Goal: Check status: Check status

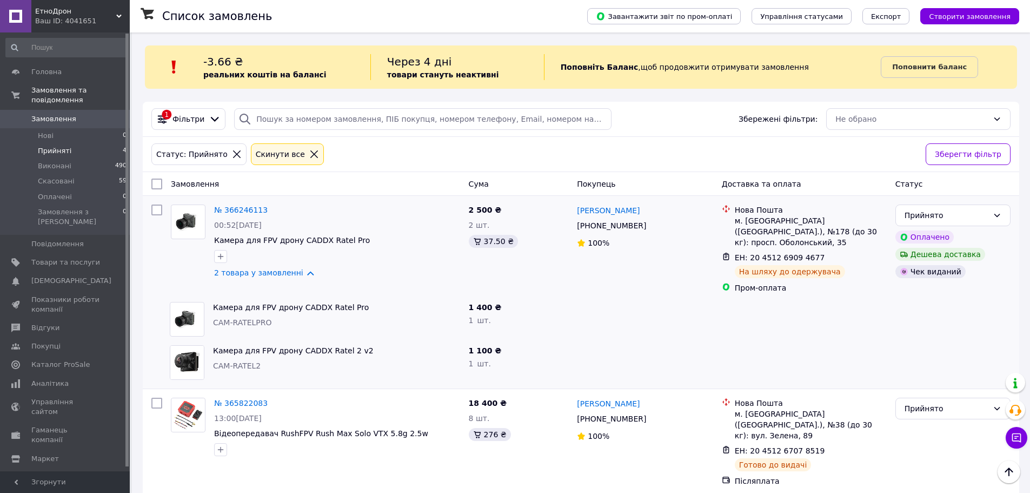
scroll to position [88, 0]
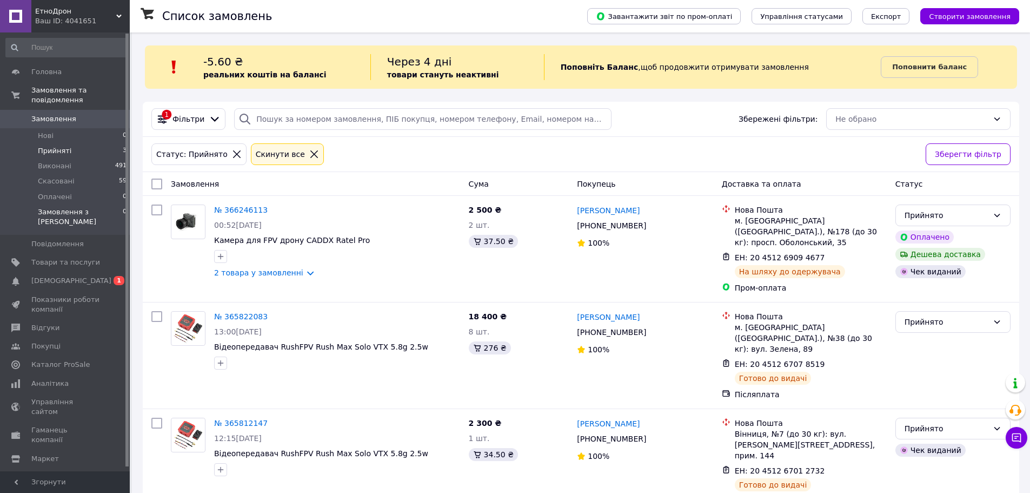
click at [81, 207] on span "Замовлення з [PERSON_NAME]" at bounding box center [80, 216] width 85 height 19
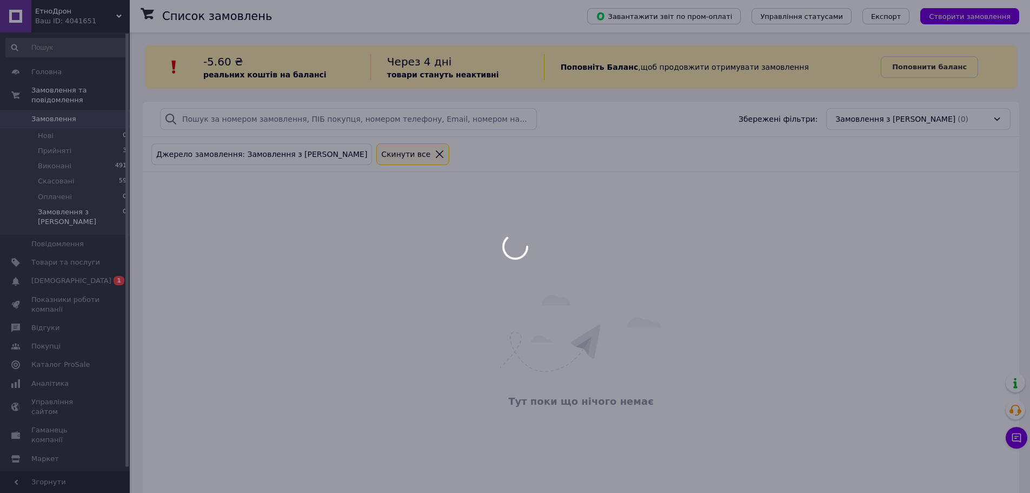
click at [62, 142] on div at bounding box center [515, 246] width 1030 height 493
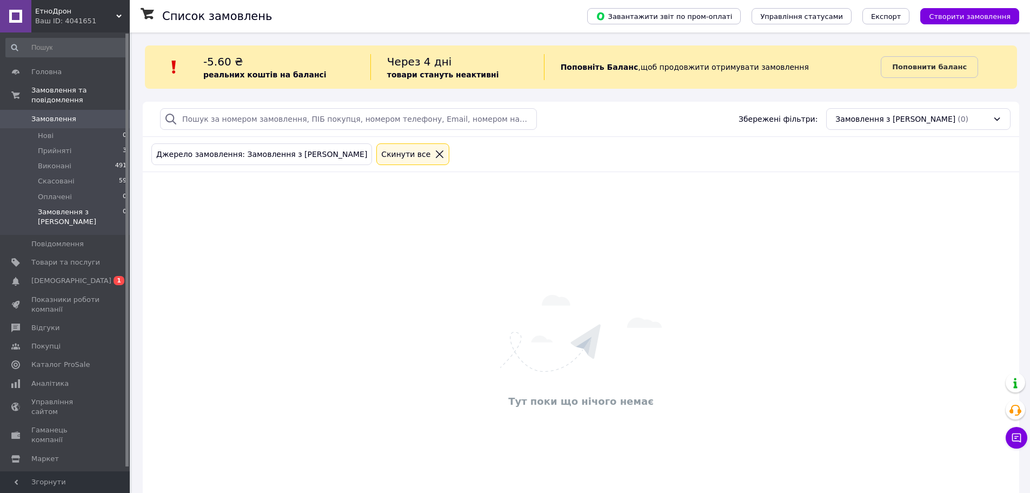
click at [91, 207] on span "Замовлення з [PERSON_NAME]" at bounding box center [80, 216] width 85 height 19
